Goal: Task Accomplishment & Management: Manage account settings

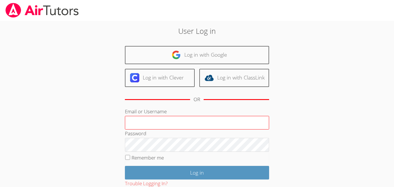
click at [176, 126] on input "Email or Username" at bounding box center [197, 123] width 144 height 14
click at [171, 126] on input "Email or Username" at bounding box center [197, 123] width 144 height 14
type input "c.chan3"
click at [125, 166] on input "Log in" at bounding box center [197, 173] width 144 height 14
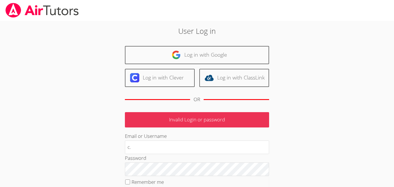
type input "c"
